Goal: Feedback & Contribution: Submit feedback/report problem

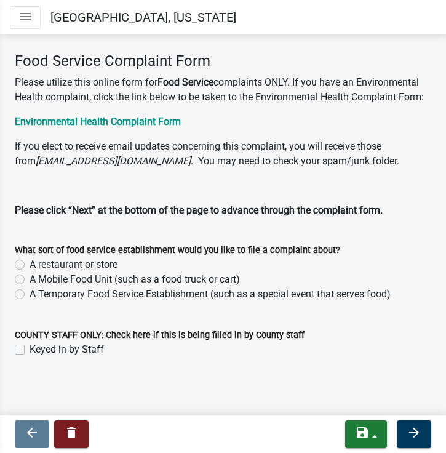
scroll to position [64, 0]
click at [30, 263] on label "A restaurant or store" at bounding box center [74, 264] width 88 height 15
click at [30, 263] on input "A restaurant or store" at bounding box center [34, 261] width 8 height 8
radio input "true"
click at [417, 437] on icon "arrow_forward" at bounding box center [414, 433] width 15 height 15
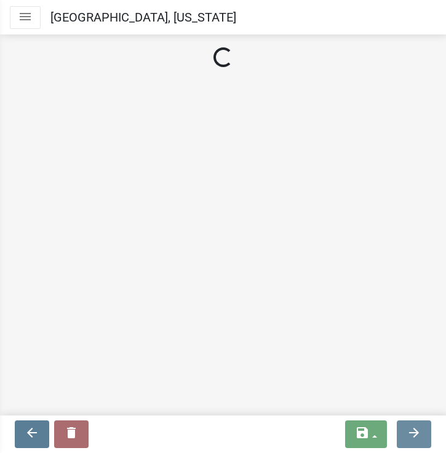
scroll to position [0, 0]
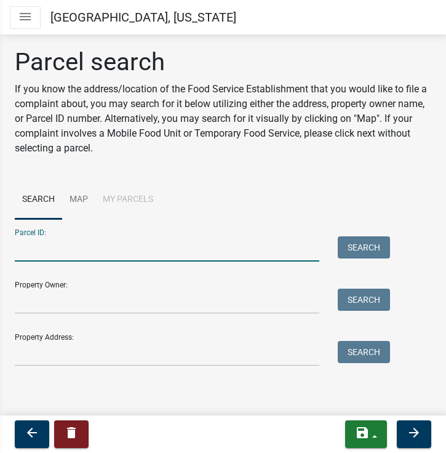
click at [159, 249] on input "Parcel ID:" at bounding box center [167, 248] width 305 height 25
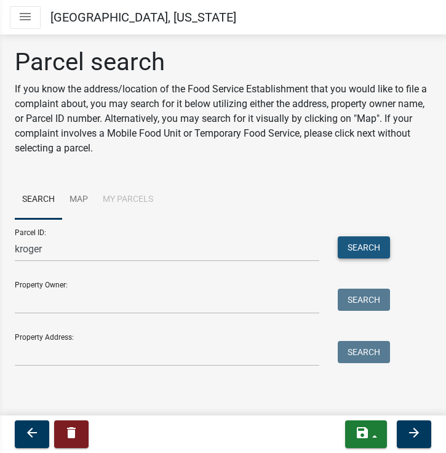
click at [349, 243] on button "Search" at bounding box center [364, 247] width 52 height 22
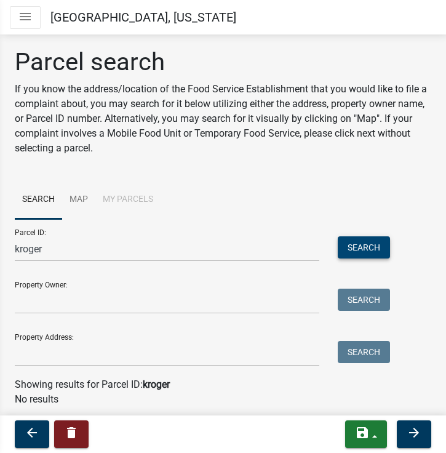
scroll to position [39, 0]
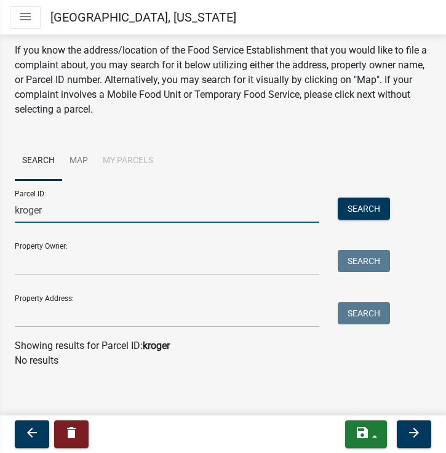
click at [115, 213] on input "kroger" at bounding box center [167, 210] width 305 height 25
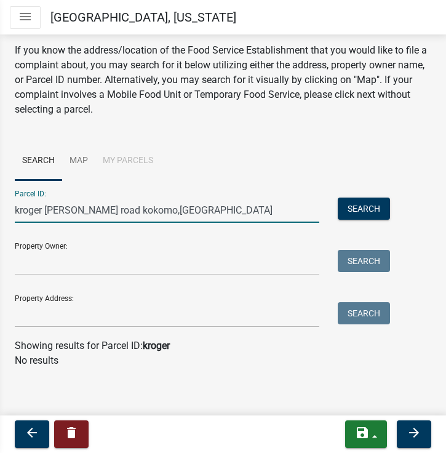
scroll to position [0, 0]
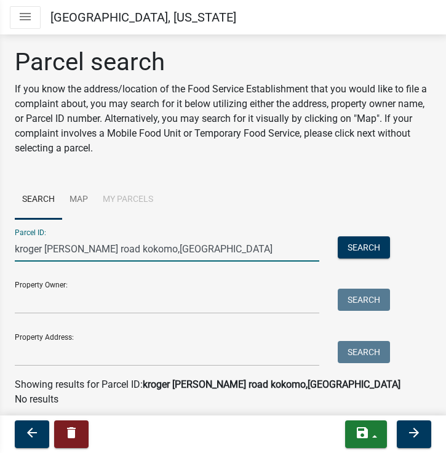
type input "kroger dixon road kokomo,IN"
click at [192, 304] on input "Property Owner:" at bounding box center [167, 301] width 305 height 25
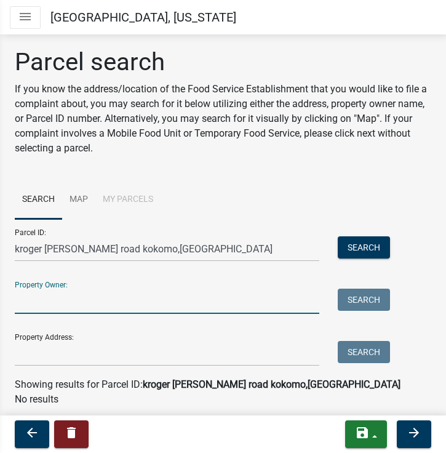
scroll to position [39, 0]
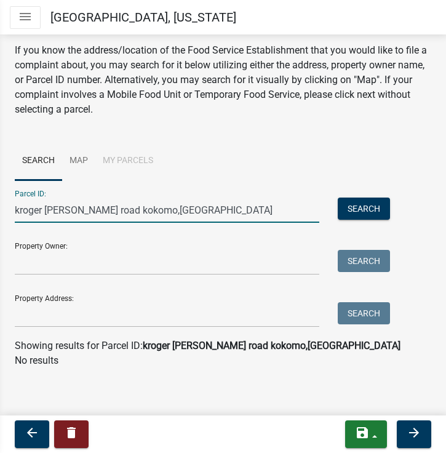
drag, startPoint x: 154, startPoint y: 212, endPoint x: 7, endPoint y: 202, distance: 146.9
click at [7, 202] on div "kroger dixon road kokomo,IN" at bounding box center [167, 210] width 323 height 25
click at [67, 313] on input "Property Address:" at bounding box center [167, 314] width 305 height 25
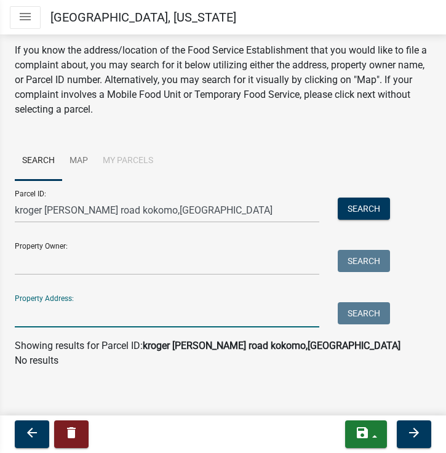
paste input "kroger dixon road kokomo,IN"
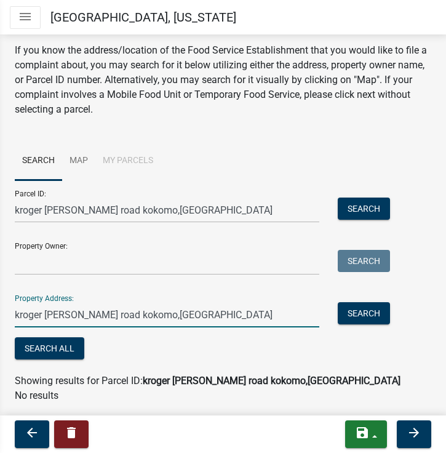
drag, startPoint x: 44, startPoint y: 317, endPoint x: -22, endPoint y: 307, distance: 66.5
click at [0, 307] on html "Internet Explorer does NOT work with GeoPermits. Get a new browser for more sec…" at bounding box center [223, 226] width 446 height 453
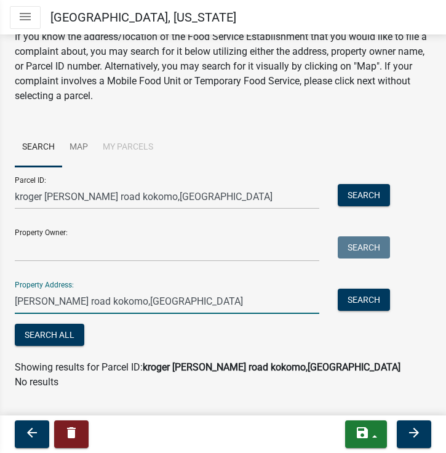
scroll to position [74, 0]
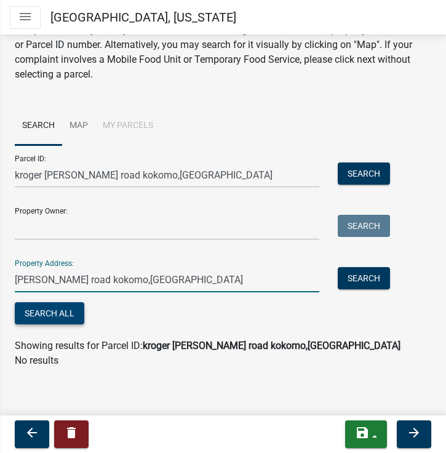
type input "dixon road kokomo,IN"
click at [52, 315] on button "Search All" at bounding box center [50, 313] width 70 height 22
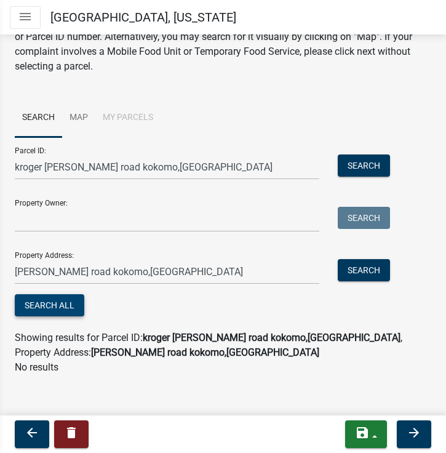
scroll to position [89, 0]
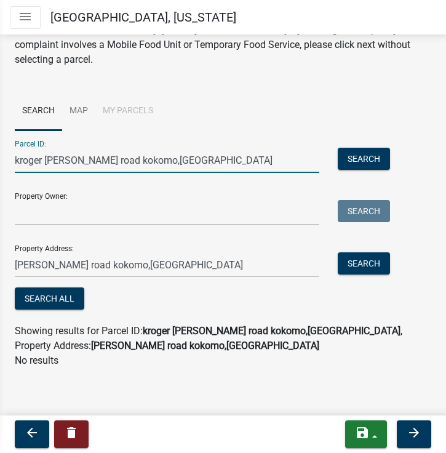
drag, startPoint x: 159, startPoint y: 160, endPoint x: 10, endPoint y: 163, distance: 148.5
click at [10, 163] on div "kroger dixon road kokomo,IN" at bounding box center [167, 160] width 323 height 25
paste input "34‑09‑11‑351‑006.000‑002"
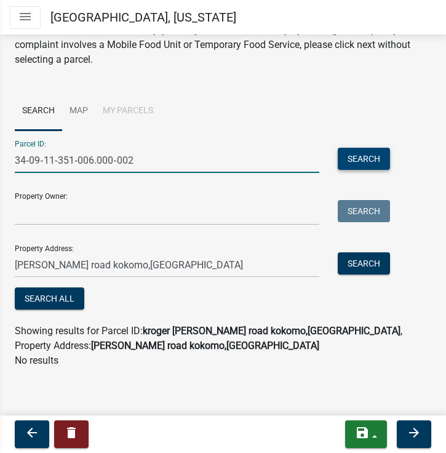
type input "34‑09‑11‑351‑006.000‑002"
click at [365, 165] on button "Search" at bounding box center [364, 159] width 52 height 22
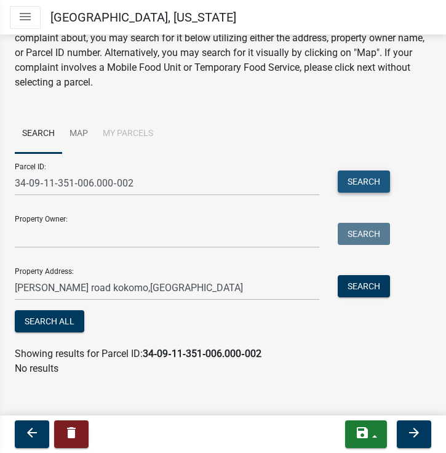
scroll to position [74, 0]
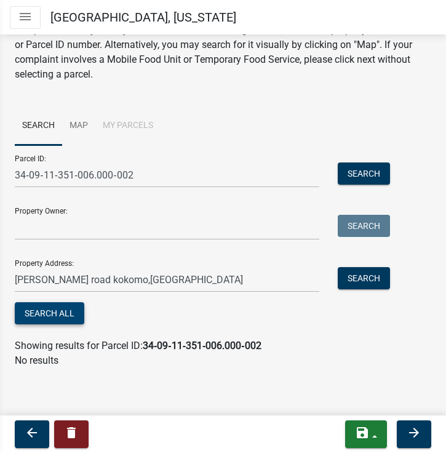
click at [67, 315] on button "Search All" at bounding box center [50, 313] width 70 height 22
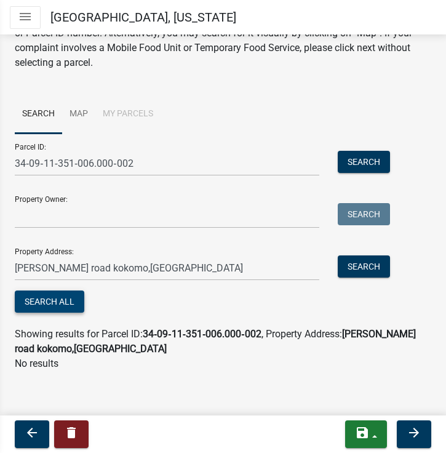
scroll to position [89, 0]
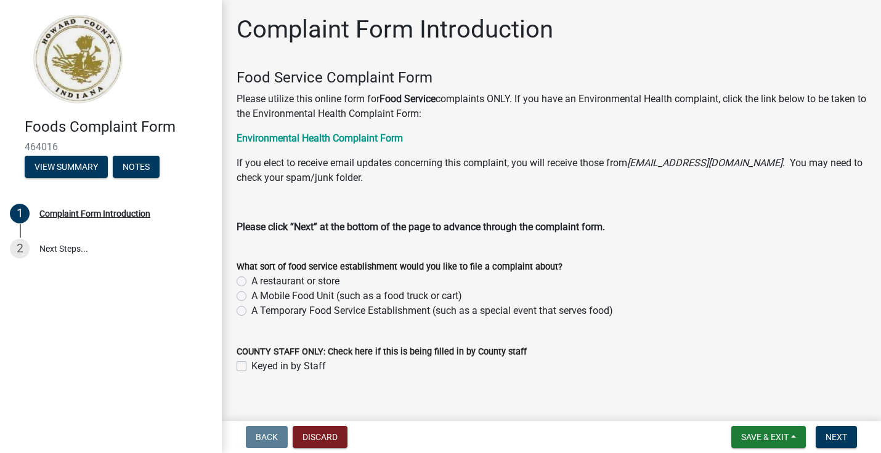
click at [251, 284] on label "A restaurant or store" at bounding box center [295, 281] width 88 height 15
click at [251, 282] on input "A restaurant or store" at bounding box center [255, 278] width 8 height 8
radio input "true"
click at [844, 440] on span "Next" at bounding box center [836, 437] width 22 height 10
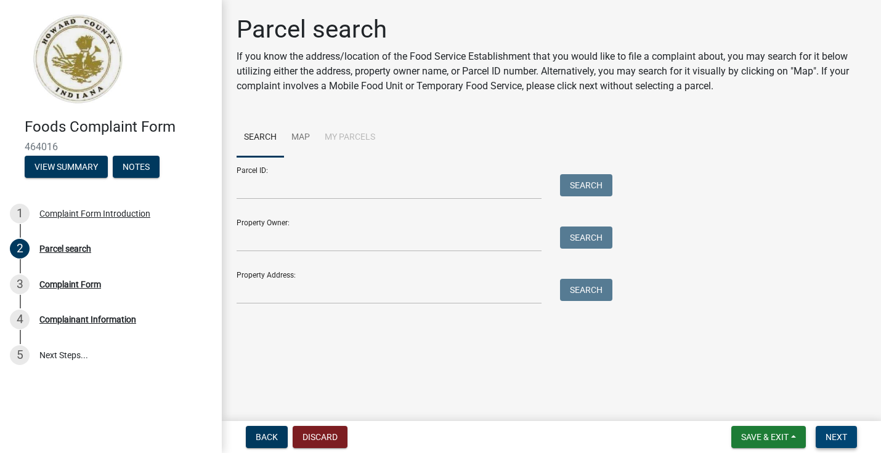
click at [834, 439] on span "Next" at bounding box center [836, 437] width 22 height 10
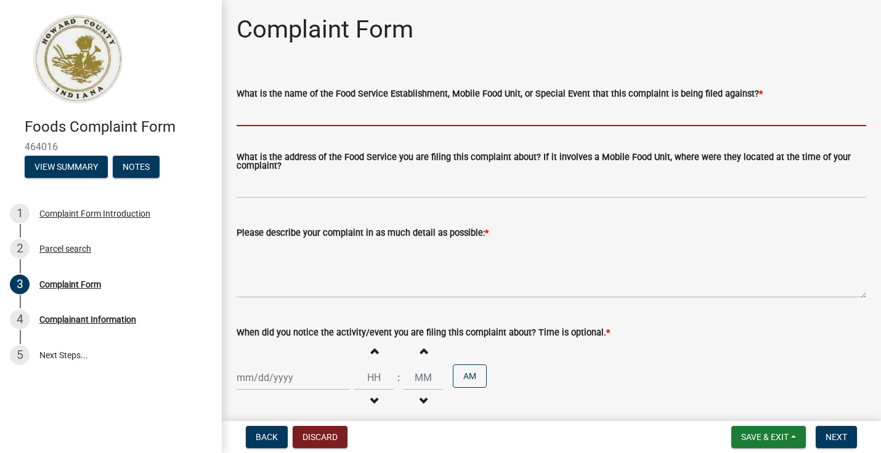
click at [687, 116] on input "What is the name of the Food Service Establishment, Mobile Food Unit, or Specia…" at bounding box center [550, 113] width 629 height 25
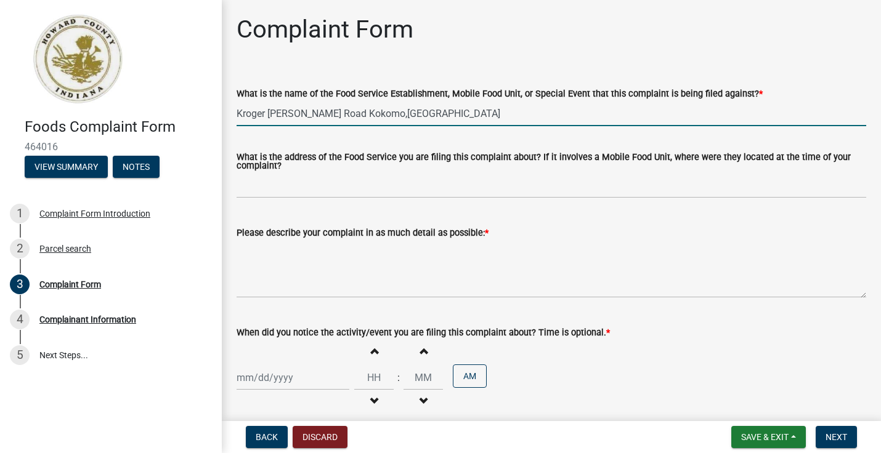
drag, startPoint x: 393, startPoint y: 115, endPoint x: 224, endPoint y: 112, distance: 169.4
click at [224, 112] on div "Complaint Form What is the name of the Food Service Establishment, Mobile Food …" at bounding box center [551, 272] width 659 height 514
type input "Kroger [PERSON_NAME] Road Kokomo,[GEOGRAPHIC_DATA]"
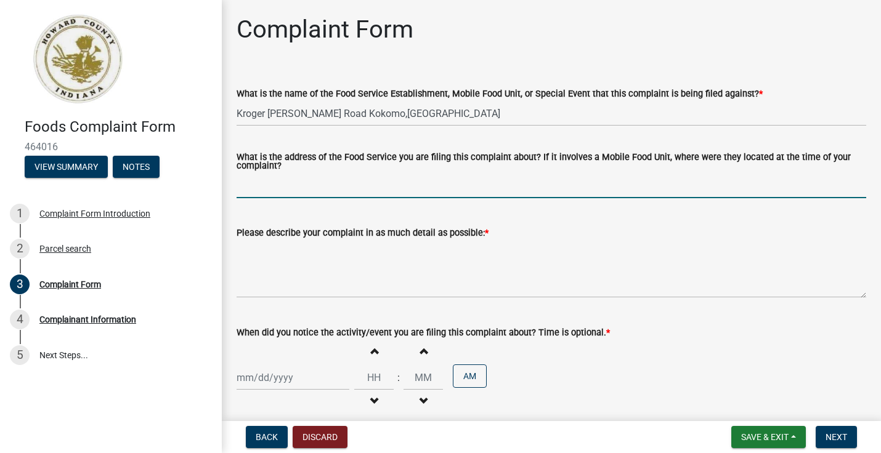
click at [295, 193] on input "What is the address of the Food Service you are filing this complaint about? If…" at bounding box center [550, 185] width 629 height 25
paste input "Kroger [PERSON_NAME] Road Kokomo,[GEOGRAPHIC_DATA]"
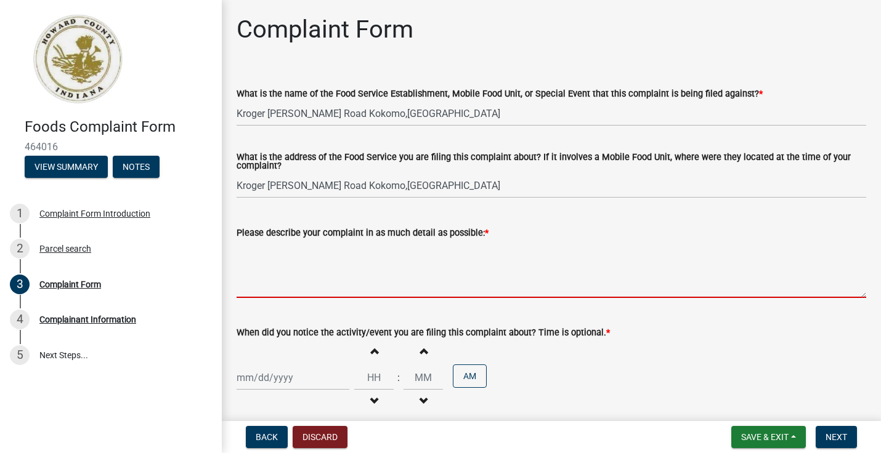
click at [448, 259] on textarea "Please describe your complaint in as much detail as possible: *" at bounding box center [550, 269] width 629 height 58
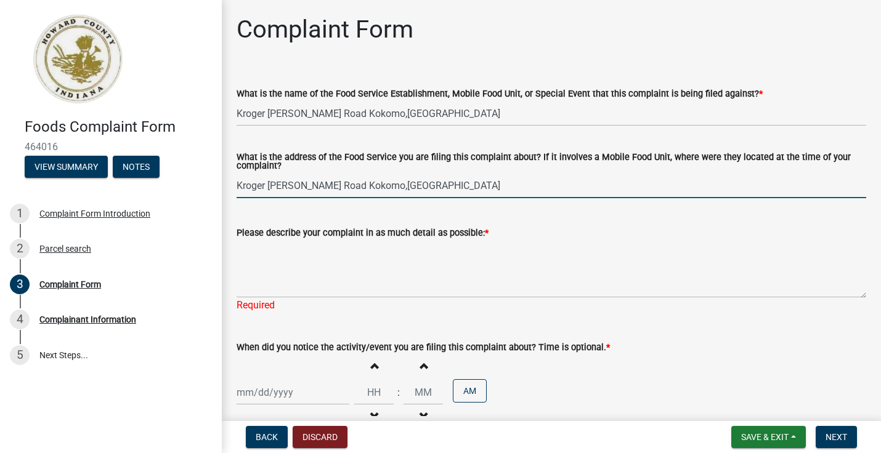
drag, startPoint x: 403, startPoint y: 187, endPoint x: 214, endPoint y: 180, distance: 189.8
click at [214, 180] on div "Foods Complaint Form 464016 View Summary Notes 1 Complaint Form Introduction 2 …" at bounding box center [440, 226] width 881 height 453
paste input "[STREET_ADDRESS][PERSON_NAME][PERSON_NAME]"
type input "[STREET_ADDRESS][PERSON_NAME][PERSON_NAME]"
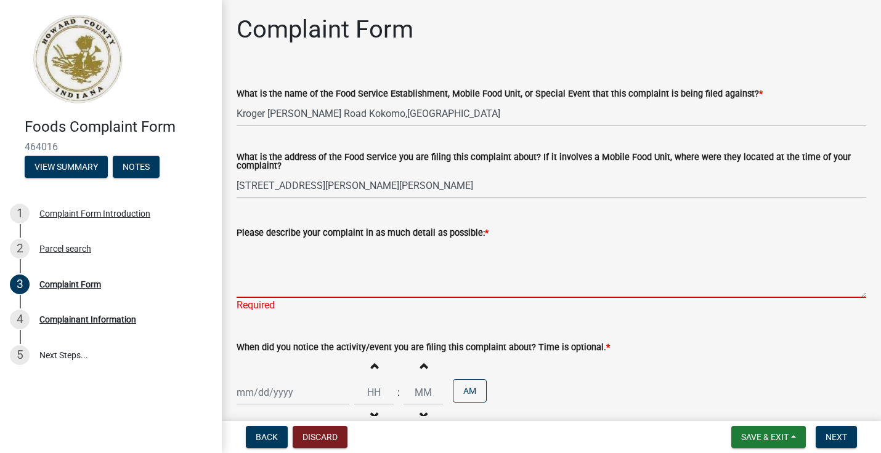
click at [478, 244] on textarea "Please describe your complaint in as much detail as possible: *" at bounding box center [550, 269] width 629 height 58
paste textarea "I am writing to report a serious food labeling issue concerning a product I con…"
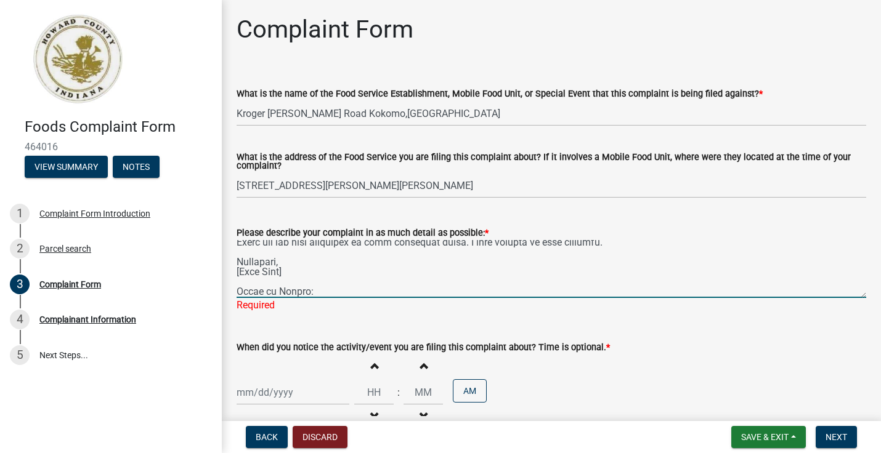
scroll to position [394, 0]
drag, startPoint x: 337, startPoint y: 293, endPoint x: 226, endPoint y: 255, distance: 117.2
click at [226, 255] on div "Complaint Form What is the name of the Food Service Establishment, Mobile Food …" at bounding box center [551, 279] width 659 height 528
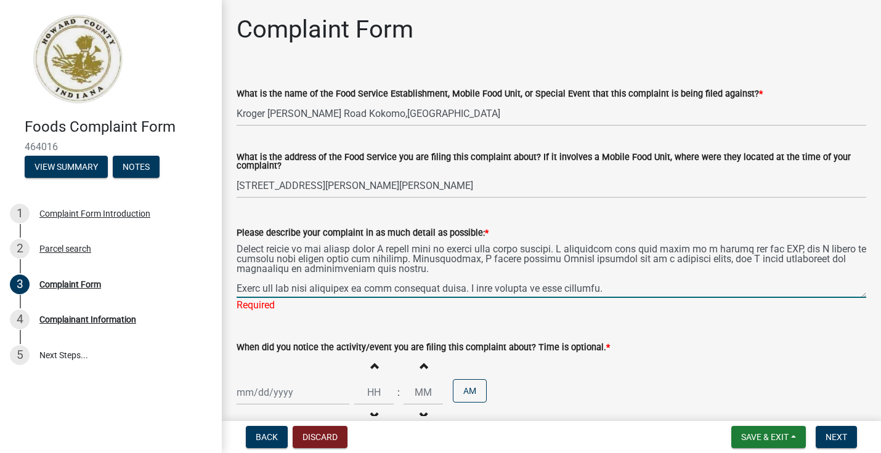
scroll to position [355, 0]
type textarea "I am writing to report a serious food labeling issue concerning a product I con…"
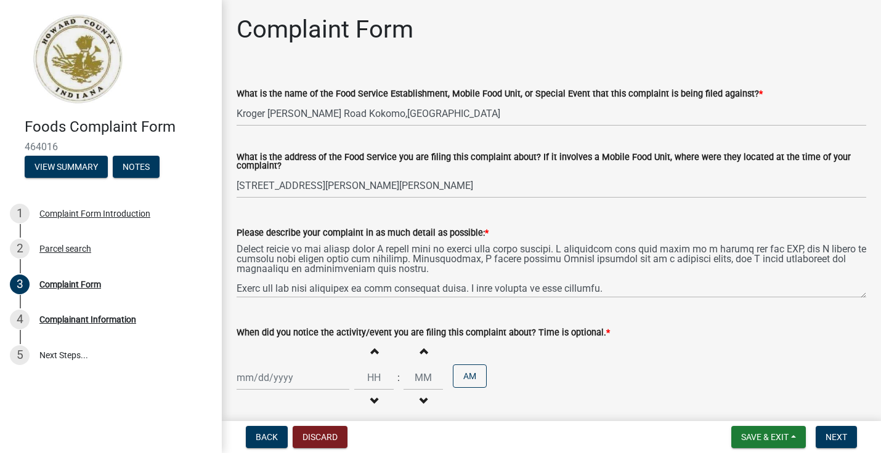
scroll to position [82, 0]
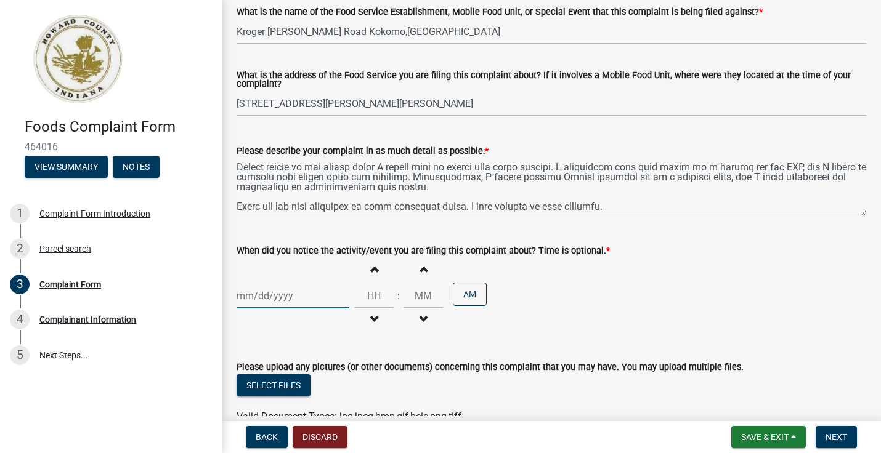
click at [320, 304] on div at bounding box center [292, 295] width 113 height 25
select select "8"
select select "2025"
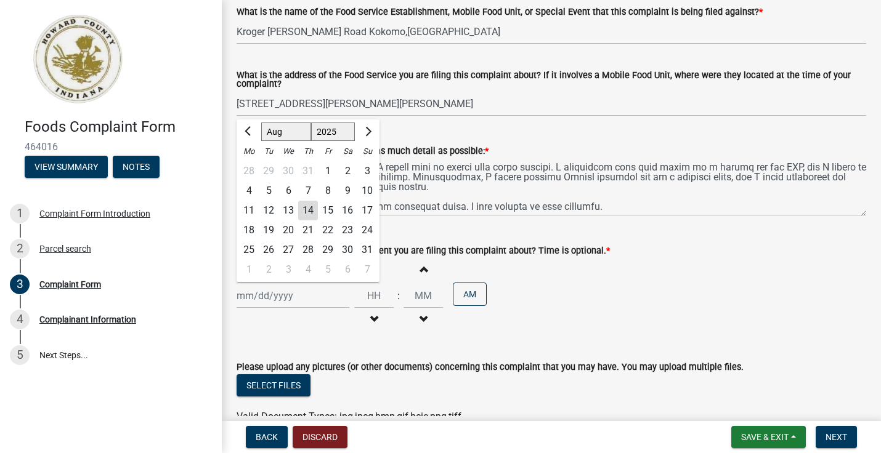
click at [327, 192] on div "8" at bounding box center [328, 191] width 20 height 20
type input "[DATE]"
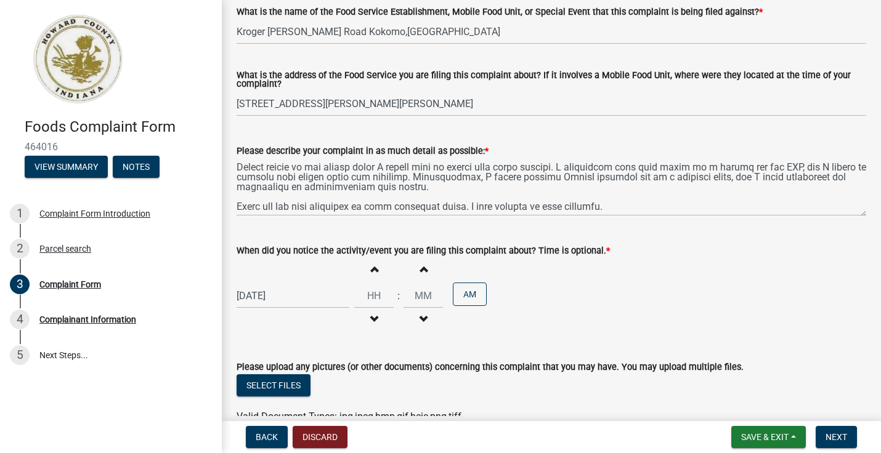
drag, startPoint x: 427, startPoint y: 355, endPoint x: 425, endPoint y: 367, distance: 12.6
drag, startPoint x: 425, startPoint y: 367, endPoint x: 825, endPoint y: 316, distance: 402.9
click at [825, 316] on div "[DATE] Increment hours Decrement hours : Increment minutes Decrement minutes AM" at bounding box center [550, 296] width 629 height 76
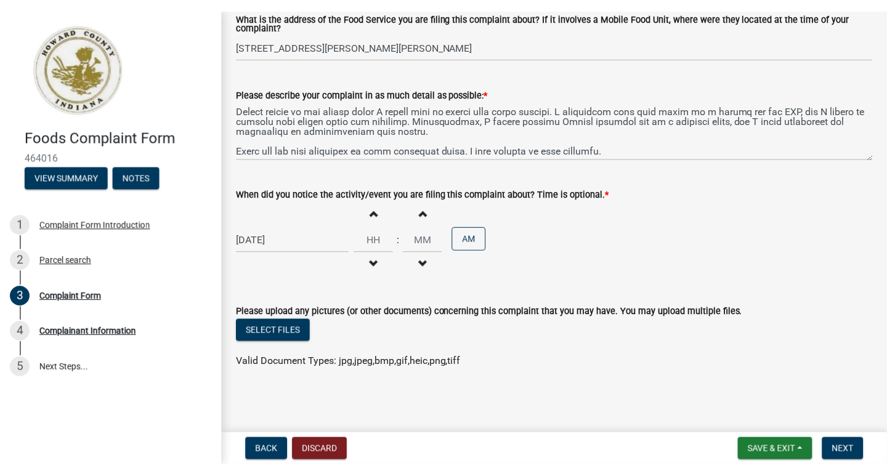
scroll to position [150, 0]
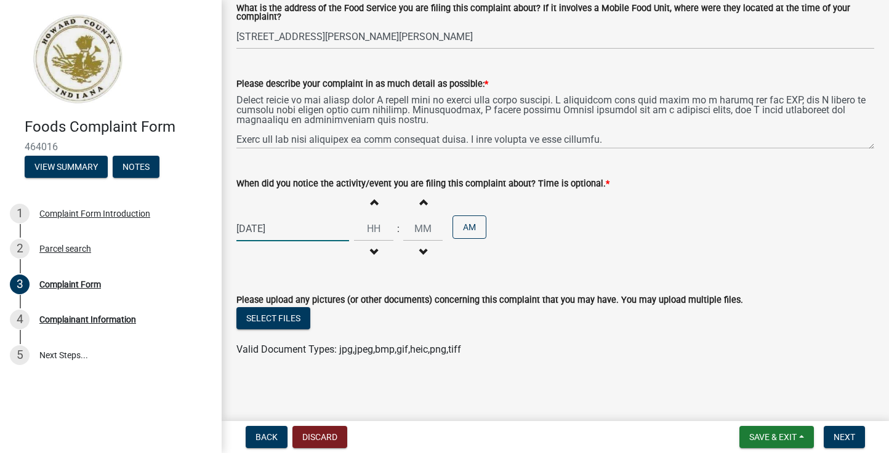
click at [260, 229] on div "[DATE]" at bounding box center [292, 228] width 113 height 25
select select "8"
select select "2025"
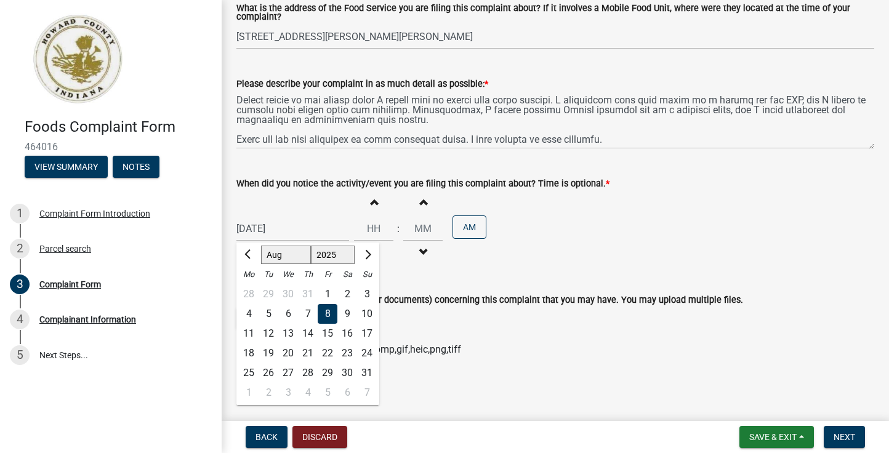
click at [269, 310] on div "5" at bounding box center [269, 314] width 20 height 20
type input "[DATE]"
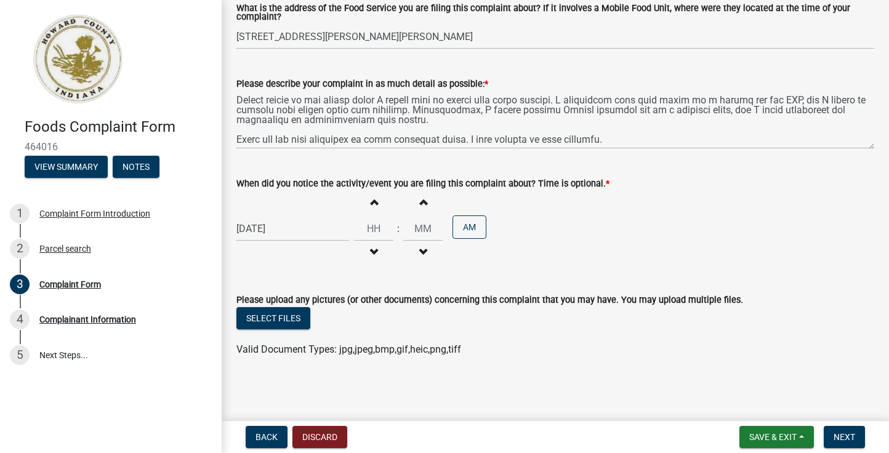
click at [371, 249] on span "button" at bounding box center [374, 253] width 6 height 10
type input "11"
type input "00"
click at [374, 204] on button "Increment hours" at bounding box center [374, 202] width 26 height 22
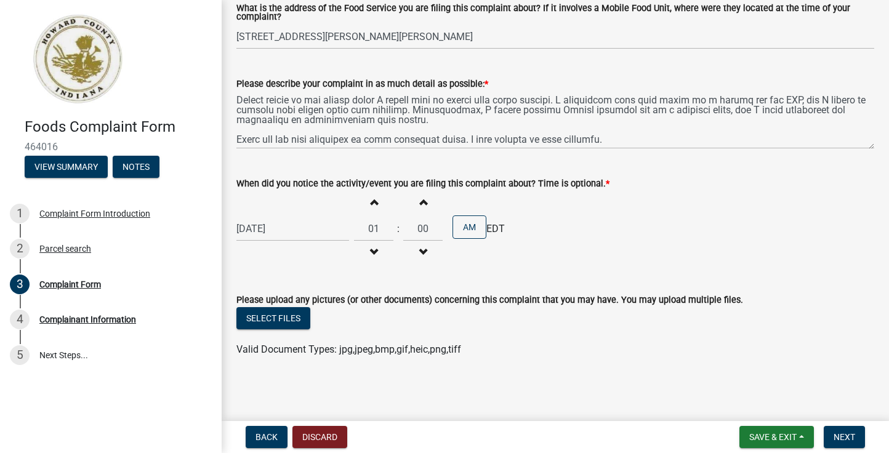
click at [371, 249] on span "button" at bounding box center [374, 253] width 6 height 10
type input "10"
click at [465, 230] on button "PM" at bounding box center [470, 227] width 34 height 23
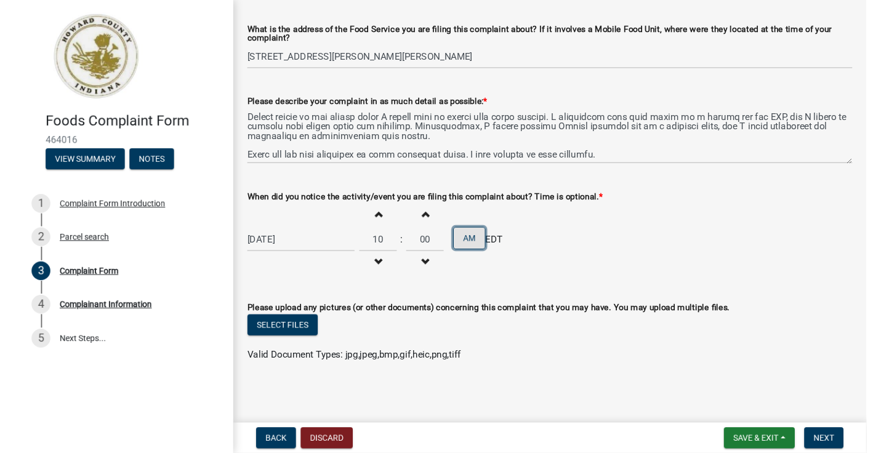
scroll to position [127, 0]
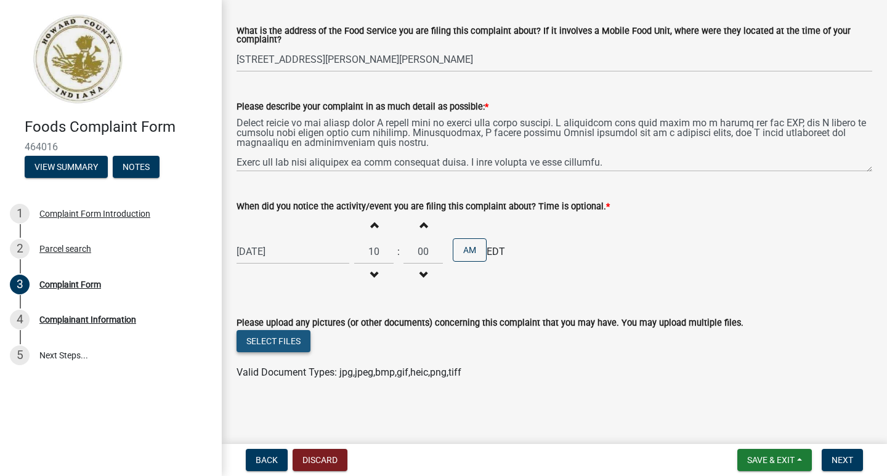
click at [294, 344] on button "Select files" at bounding box center [273, 341] width 74 height 22
click at [275, 345] on button "Select files" at bounding box center [273, 341] width 74 height 22
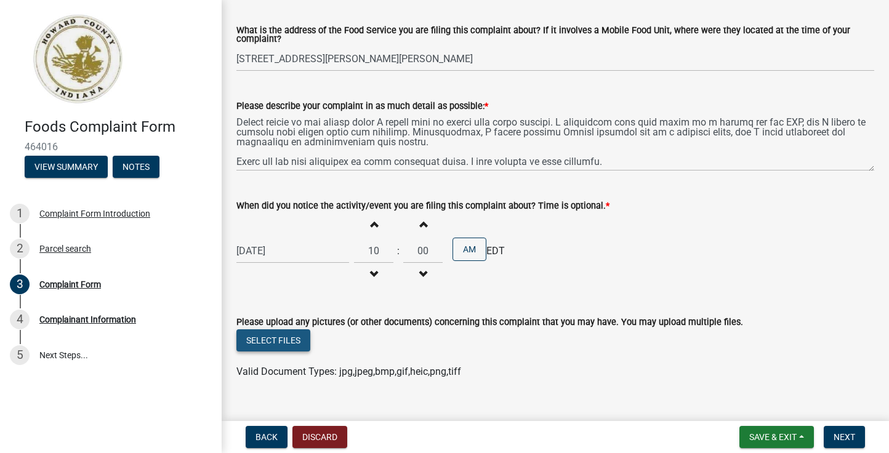
click at [300, 344] on button "Select files" at bounding box center [273, 340] width 74 height 22
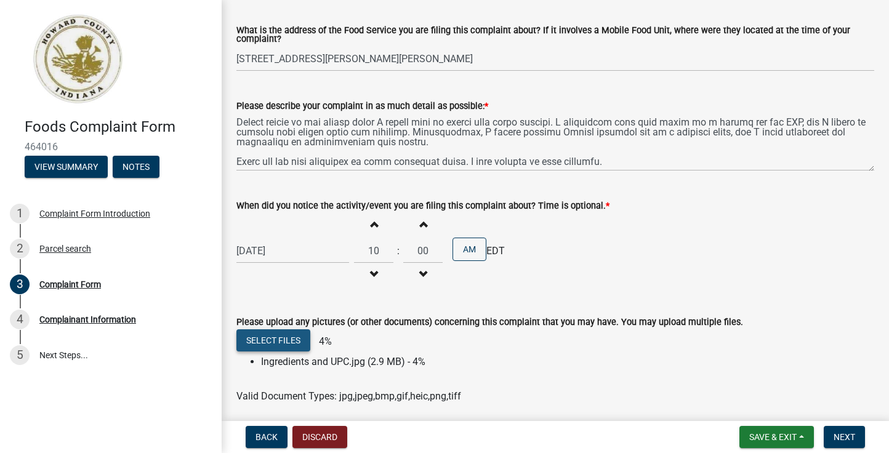
click at [289, 342] on button "Select files" at bounding box center [273, 340] width 74 height 22
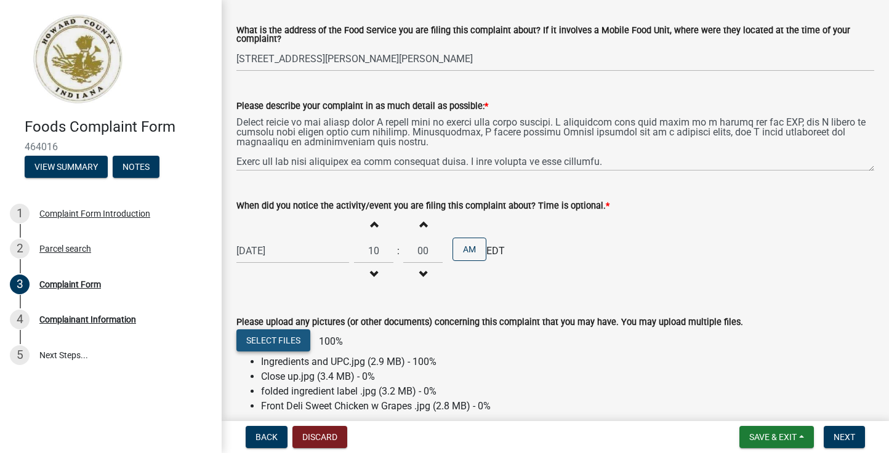
click at [274, 344] on button "Select files" at bounding box center [273, 340] width 74 height 22
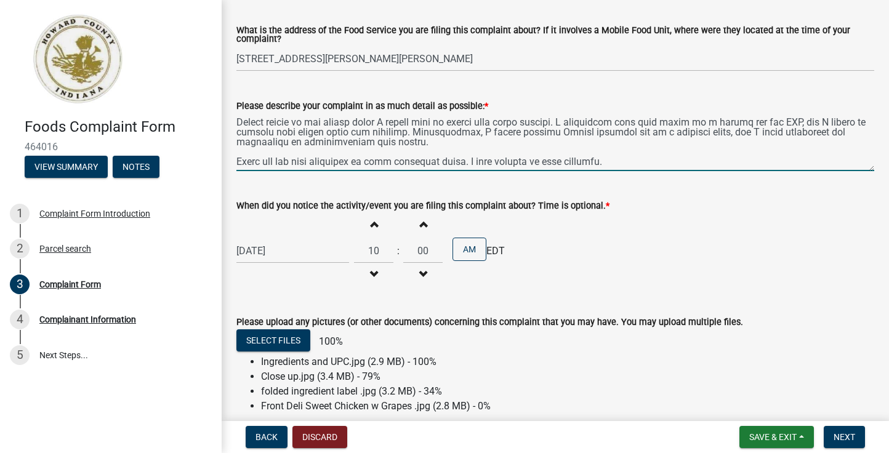
drag, startPoint x: 604, startPoint y: 152, endPoint x: 413, endPoint y: 130, distance: 191.5
click at [413, 130] on textarea "Please describe your complaint in as much detail as possible: *" at bounding box center [555, 142] width 638 height 58
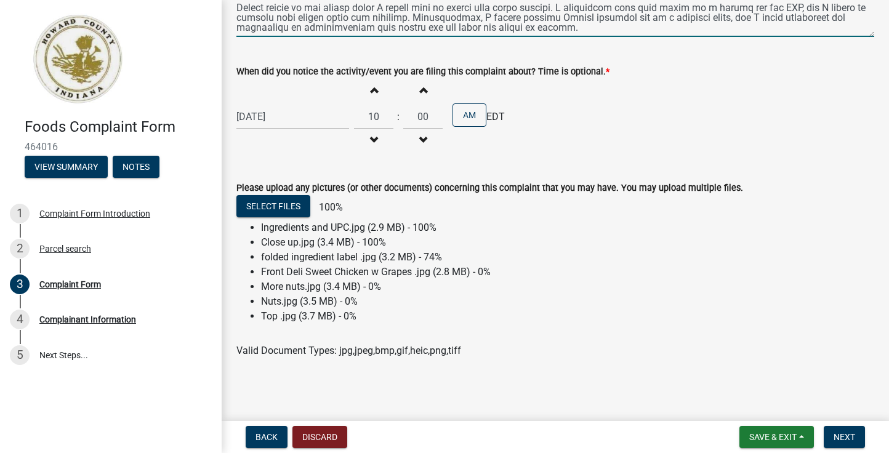
scroll to position [263, 0]
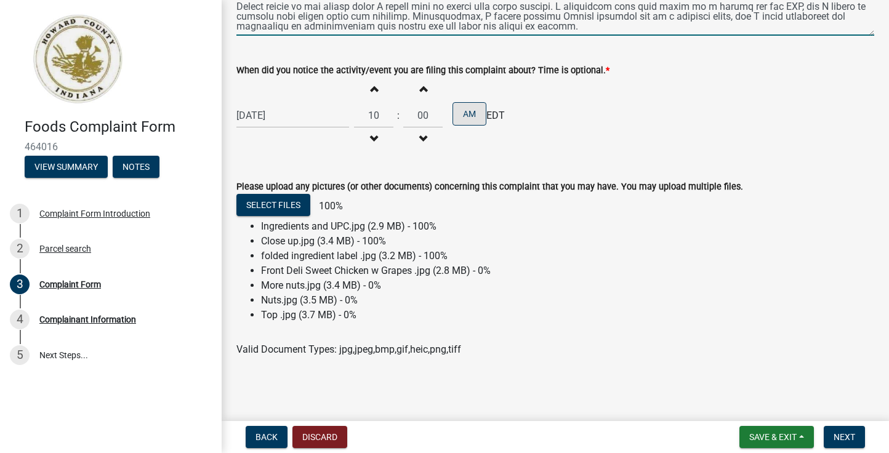
type textarea "I am writing to report a serious food labeling issue concerning a product I con…"
click at [474, 115] on button "AM" at bounding box center [470, 113] width 34 height 23
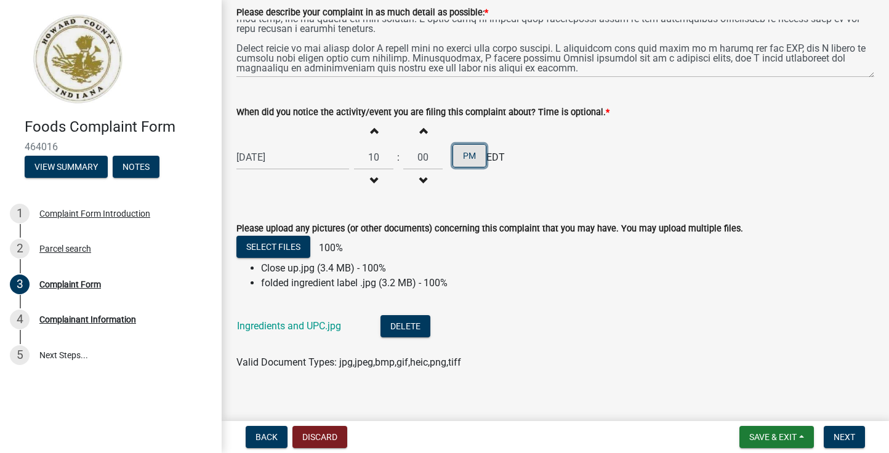
scroll to position [234, 0]
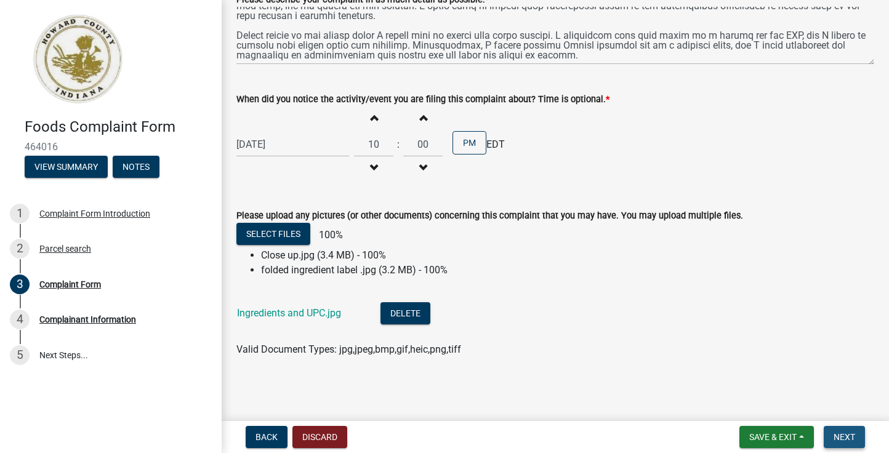
click at [847, 440] on span "Next" at bounding box center [845, 437] width 22 height 10
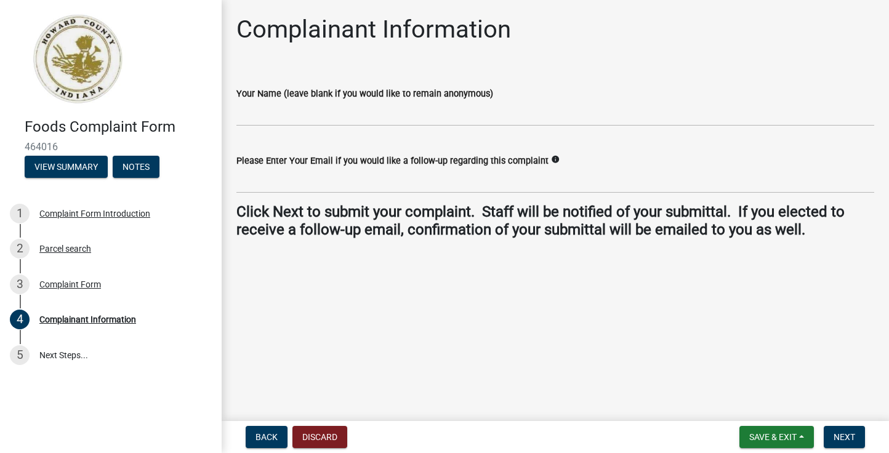
click at [485, 163] on label "Please Enter Your Email if you would like a follow-up regarding this complaint" at bounding box center [392, 161] width 312 height 9
click at [485, 168] on input "Please Enter Your Email if you would like a follow-up regarding this complaint" at bounding box center [555, 180] width 638 height 25
click at [562, 161] on div "Please Enter Your Email if you would like a follow-up regarding this complaint …" at bounding box center [555, 160] width 638 height 15
click at [453, 108] on input "Your Name (leave blank if you would like to remain anonymous)" at bounding box center [555, 113] width 638 height 25
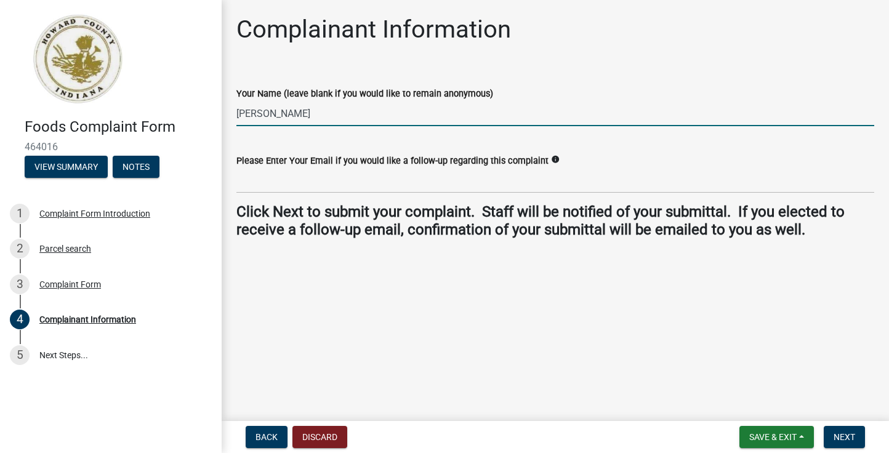
type input "[PERSON_NAME]"
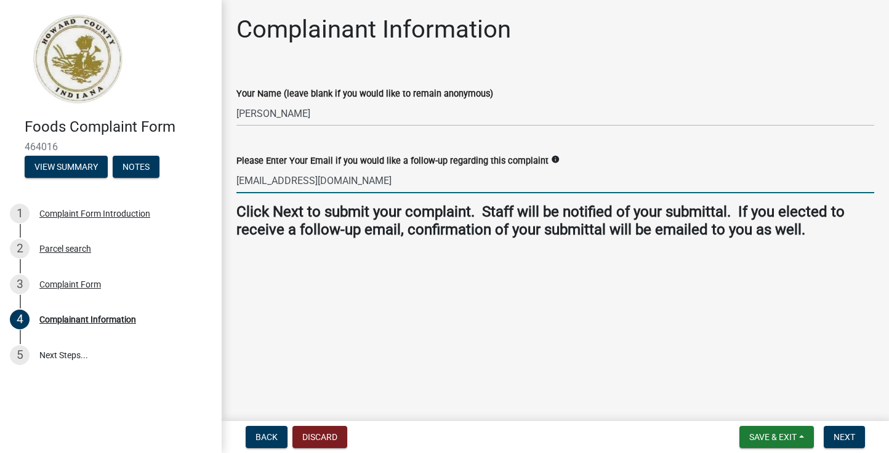
type input "[EMAIL_ADDRESS][DOMAIN_NAME]"
click at [451, 297] on main "Complainant Information Your Name (leave blank if you would like to remain anon…" at bounding box center [556, 208] width 668 height 416
click at [828, 234] on h4 "Click Next to submit your complaint. Staff will be notified of your submittal. …" at bounding box center [555, 221] width 638 height 36
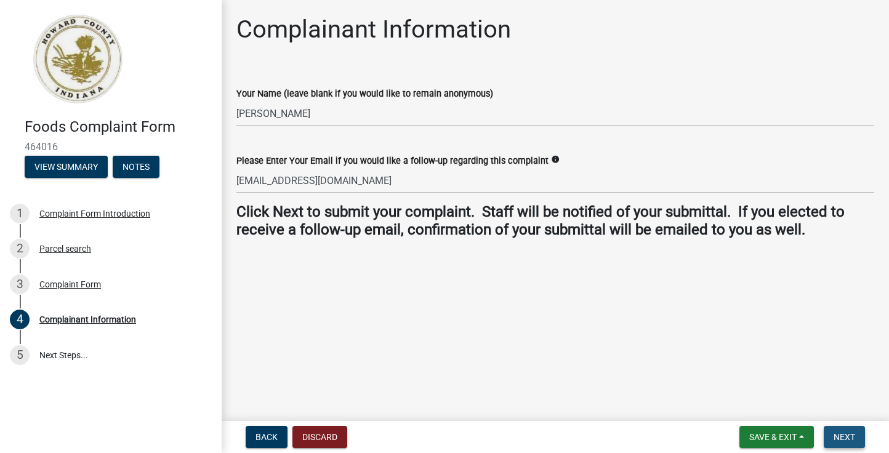
click at [846, 438] on span "Next" at bounding box center [845, 437] width 22 height 10
